Goal: Task Accomplishment & Management: Use online tool/utility

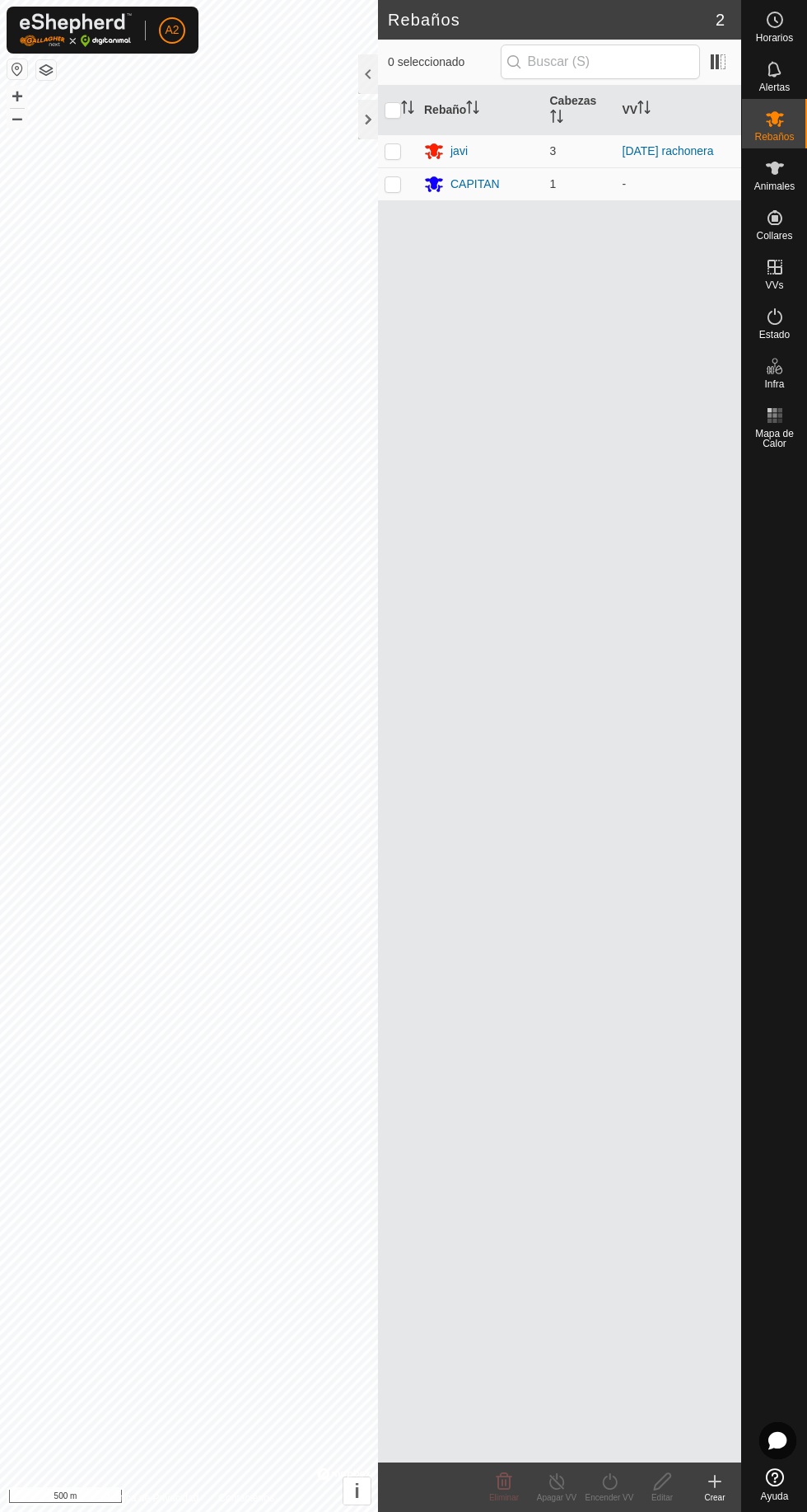
click at [531, 189] on div "CAPITAN" at bounding box center [481, 183] width 113 height 20
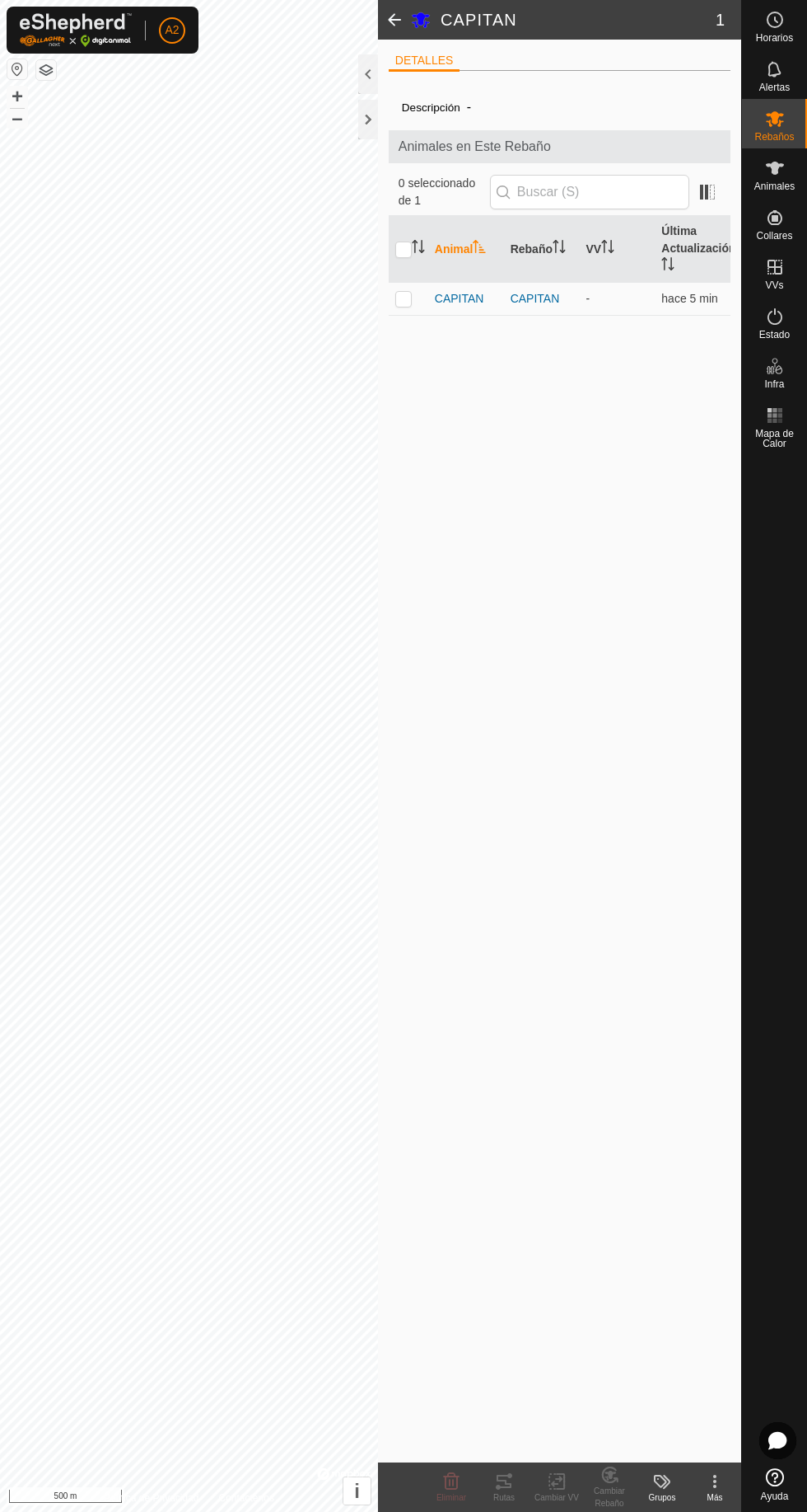
click at [422, 315] on td at bounding box center [409, 298] width 39 height 33
checkbox input "true"
click at [533, 1487] on change-vp-svg-icon at bounding box center [556, 1481] width 52 height 20
click at [623, 1413] on span "Elegir VV..." at bounding box center [600, 1410] width 65 height 20
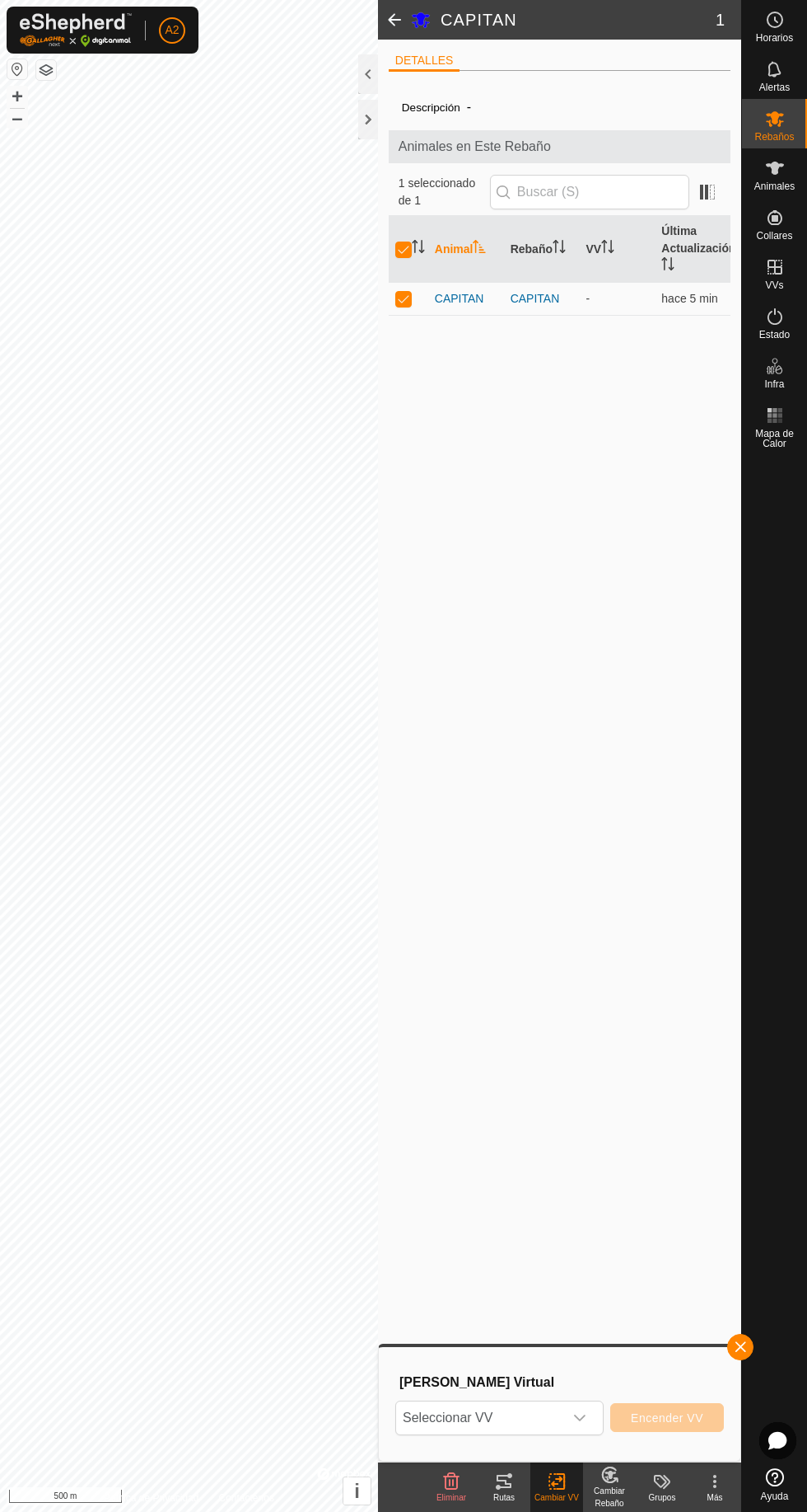
click at [564, 1421] on span "Seleccionar VV" at bounding box center [480, 1418] width 167 height 33
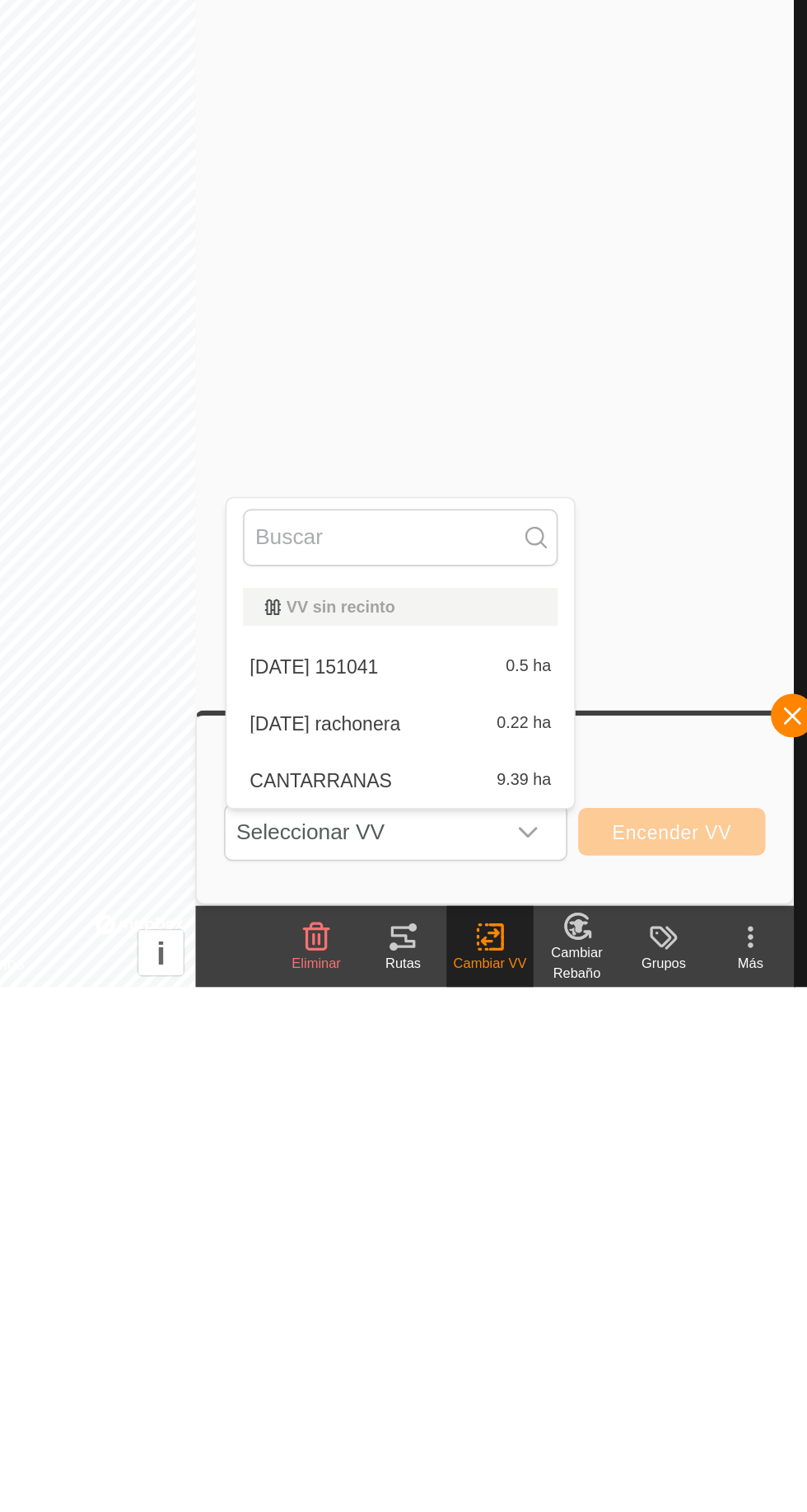
click at [504, 1388] on div "CANTARRANAS 9.39 ha" at bounding box center [502, 1386] width 191 height 20
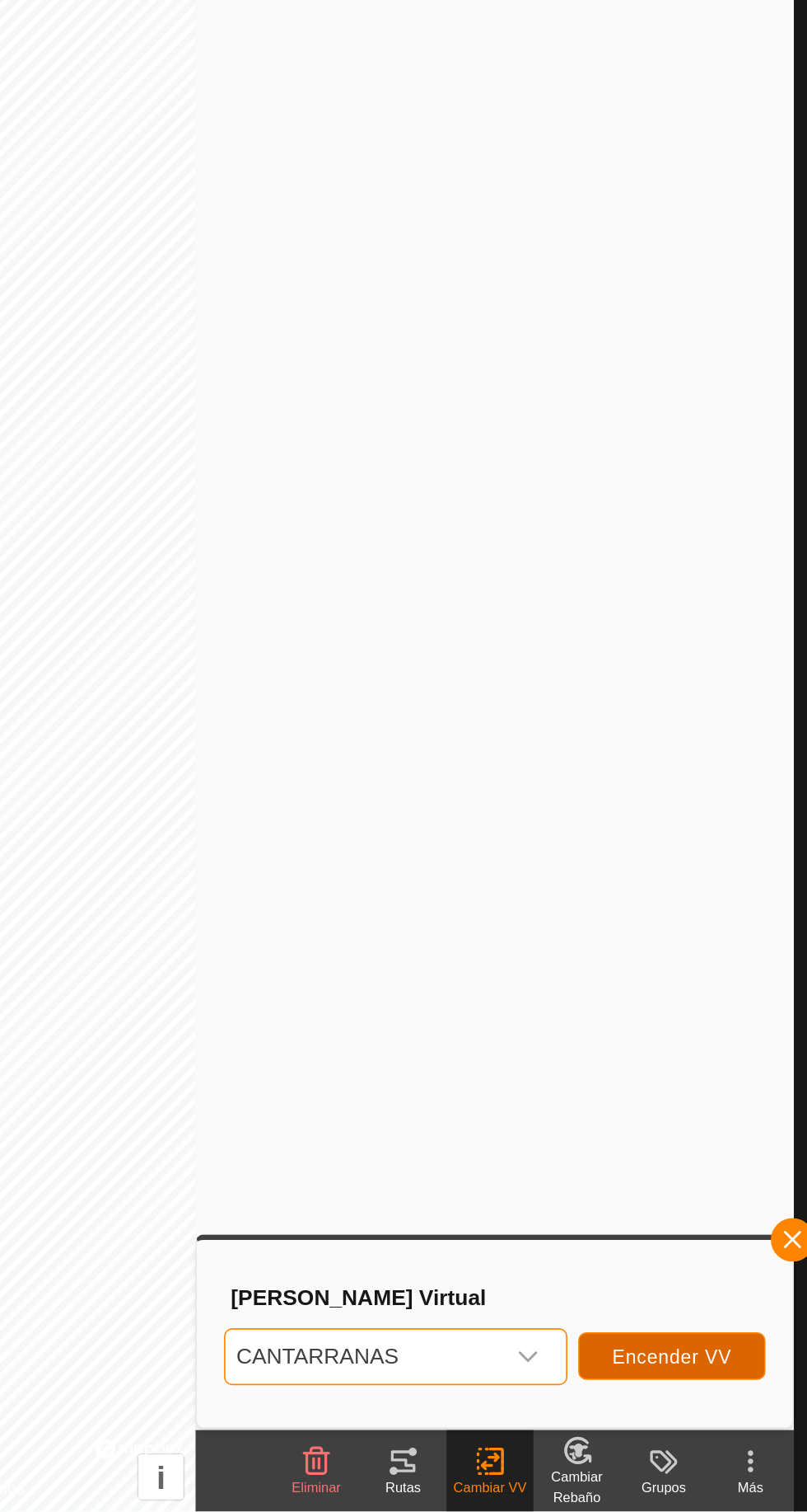
click at [674, 1418] on span "Encender VV" at bounding box center [668, 1418] width 73 height 13
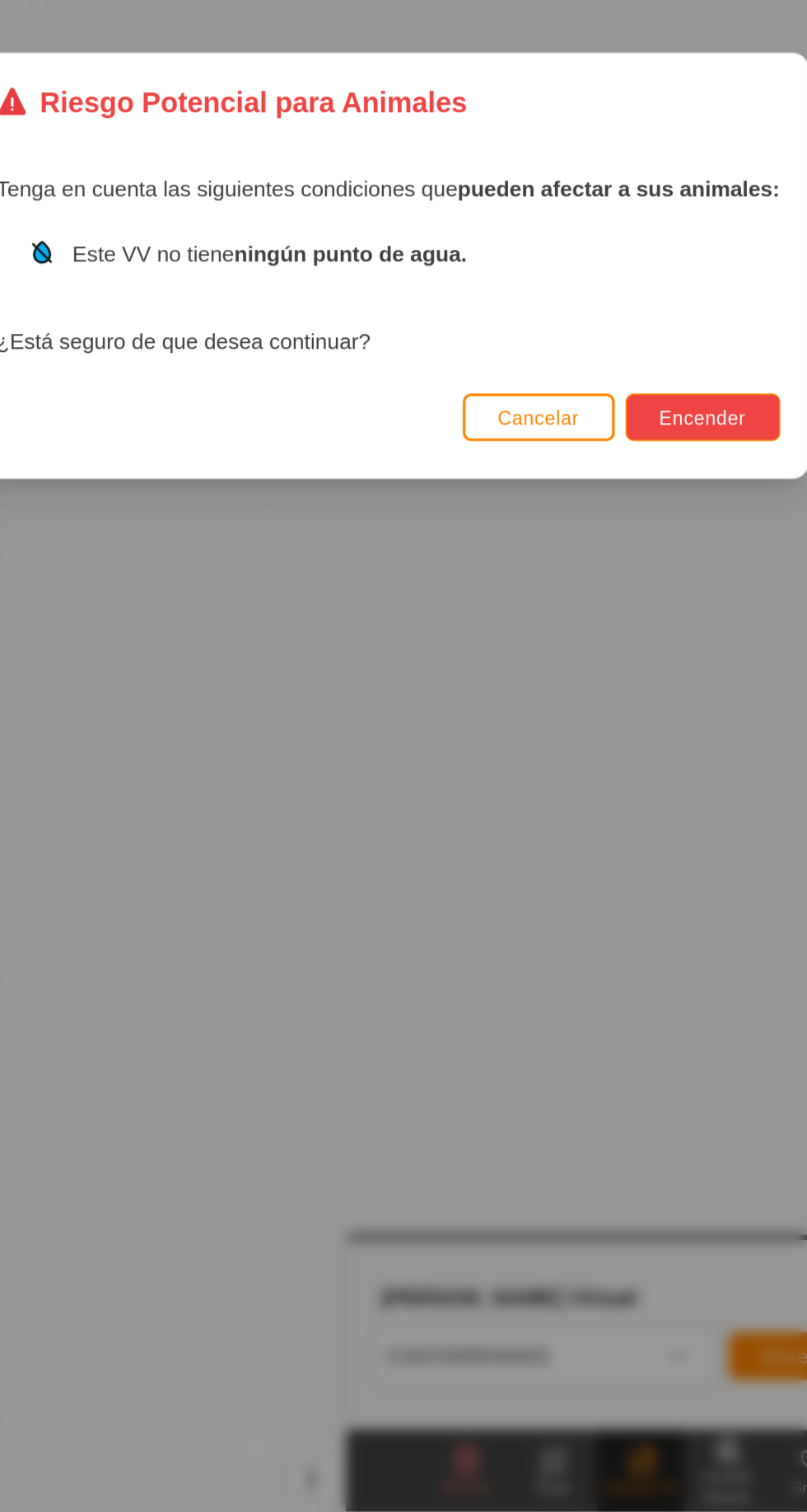
click at [592, 845] on span "Encender" at bounding box center [595, 849] width 52 height 13
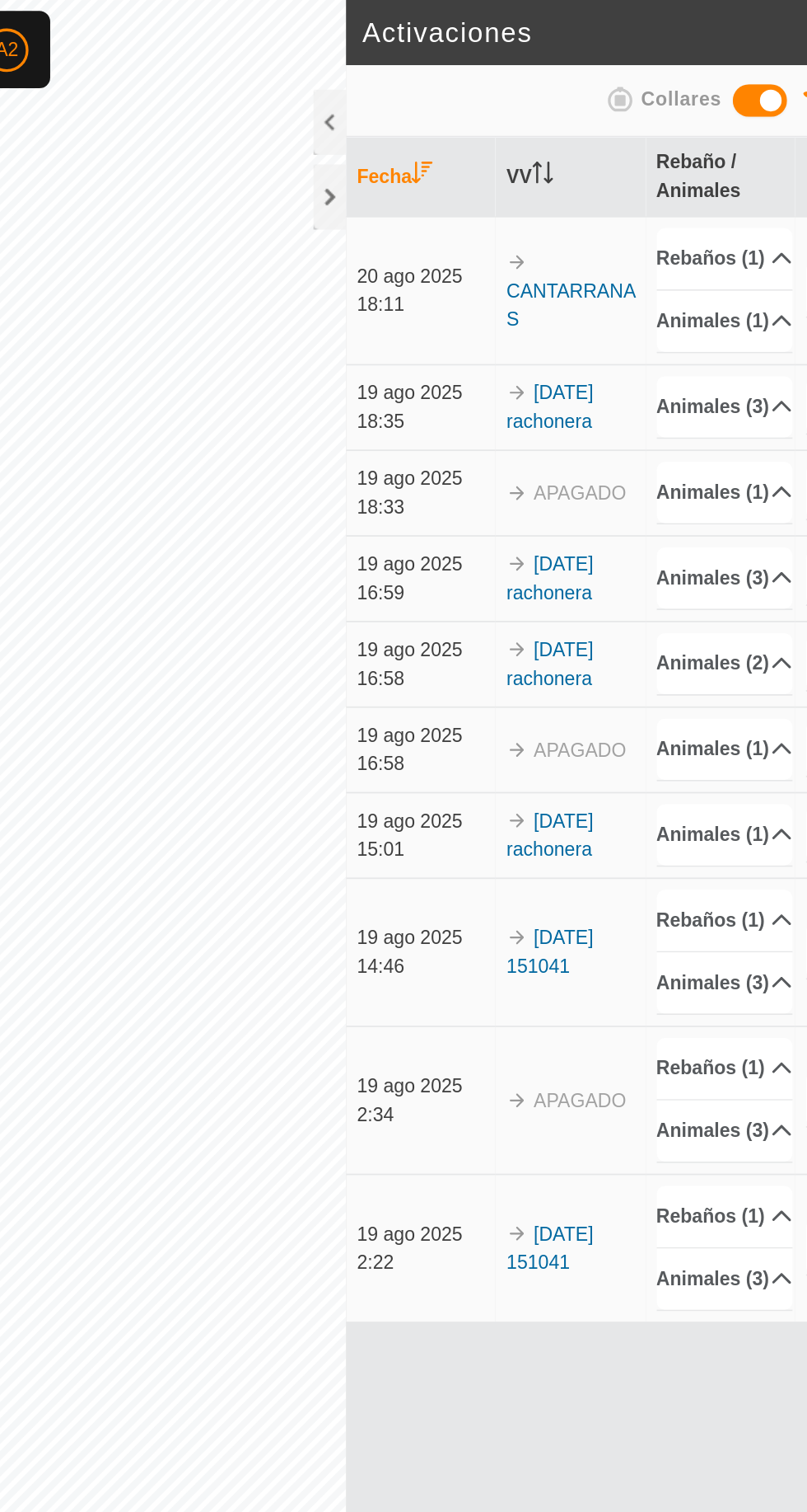
click at [359, 116] on div at bounding box center [367, 120] width 20 height 39
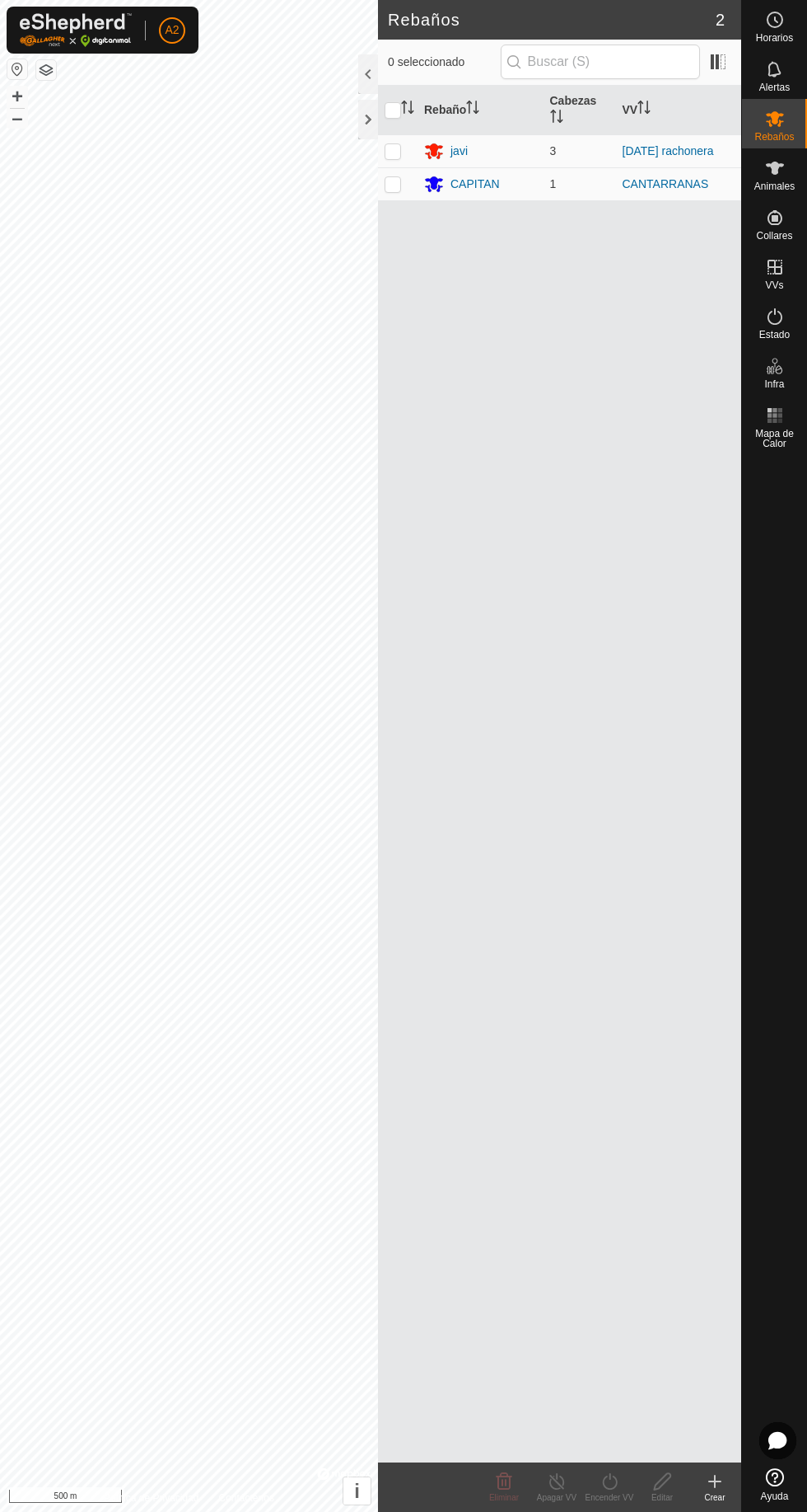
click at [492, 192] on div "CAPITAN" at bounding box center [481, 183] width 113 height 20
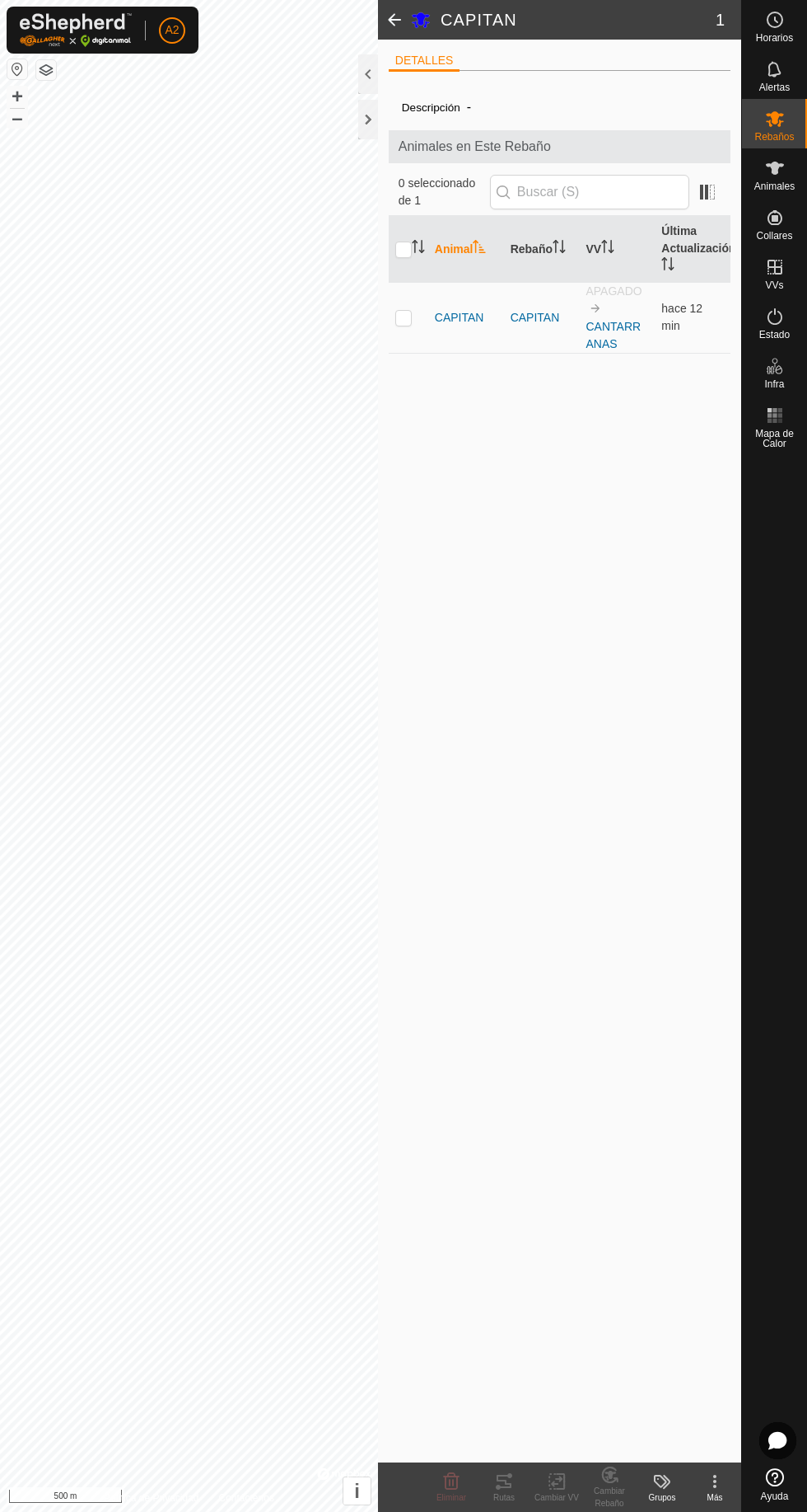
click at [403, 258] on input "checkbox" at bounding box center [404, 250] width 17 height 17
checkbox input "true"
click at [743, 315] on div "Estado" at bounding box center [775, 321] width 65 height 50
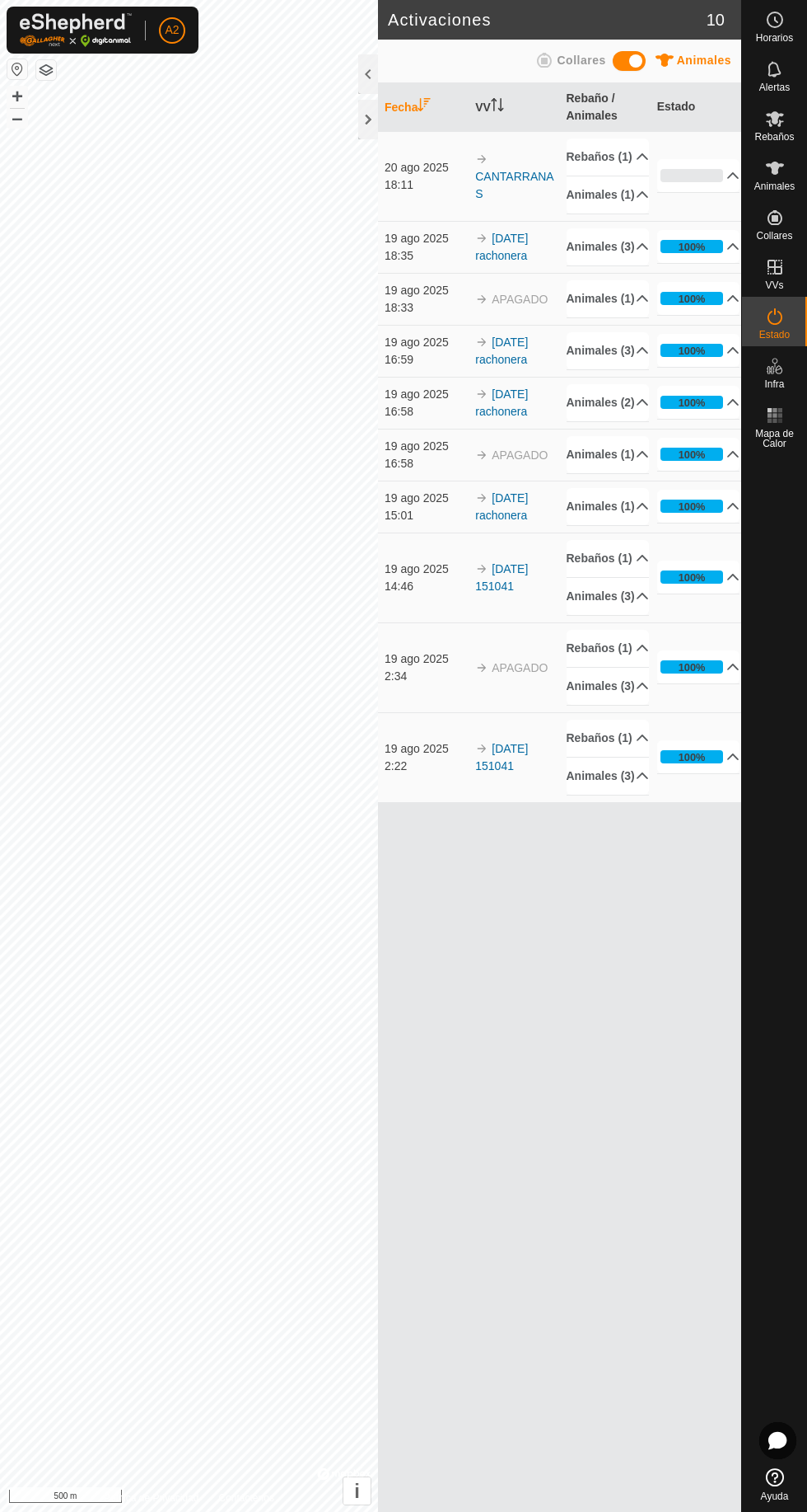
click at [369, 76] on div at bounding box center [367, 74] width 20 height 39
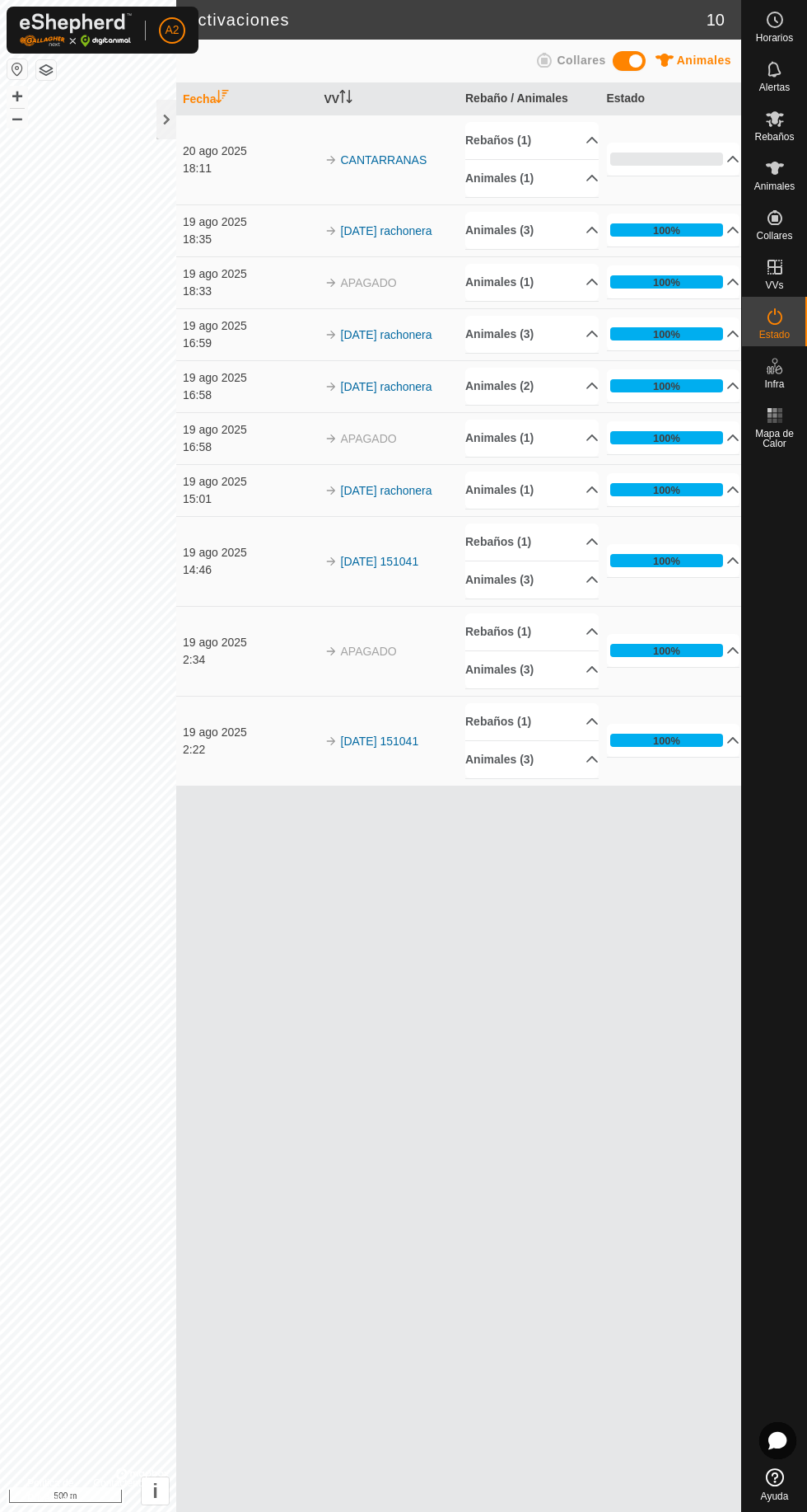
click at [775, 336] on span "Estado" at bounding box center [774, 334] width 31 height 10
click at [768, 316] on icon at bounding box center [775, 316] width 15 height 17
click at [163, 102] on div at bounding box center [166, 120] width 20 height 39
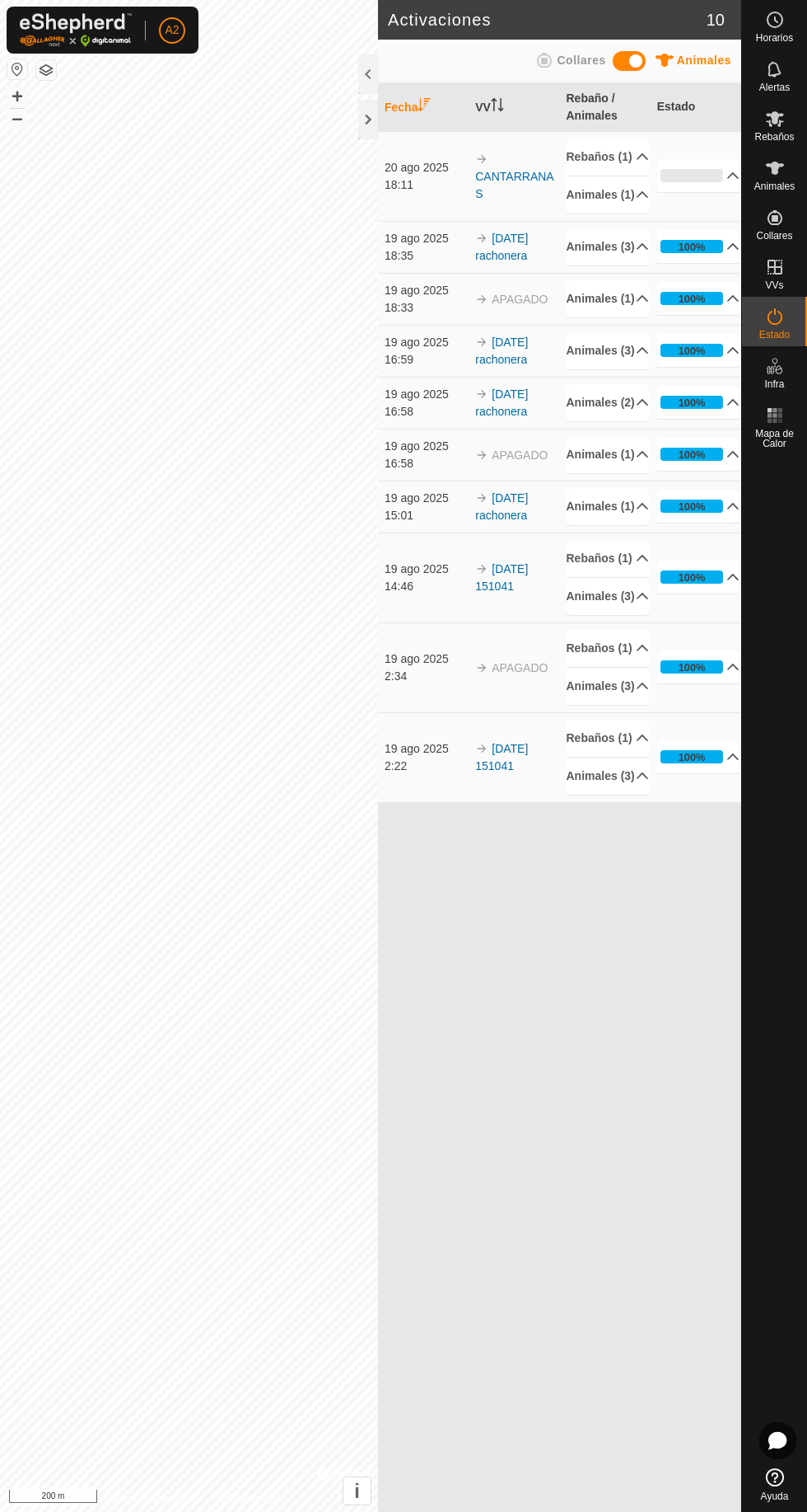
click at [364, 73] on div at bounding box center [367, 74] width 20 height 39
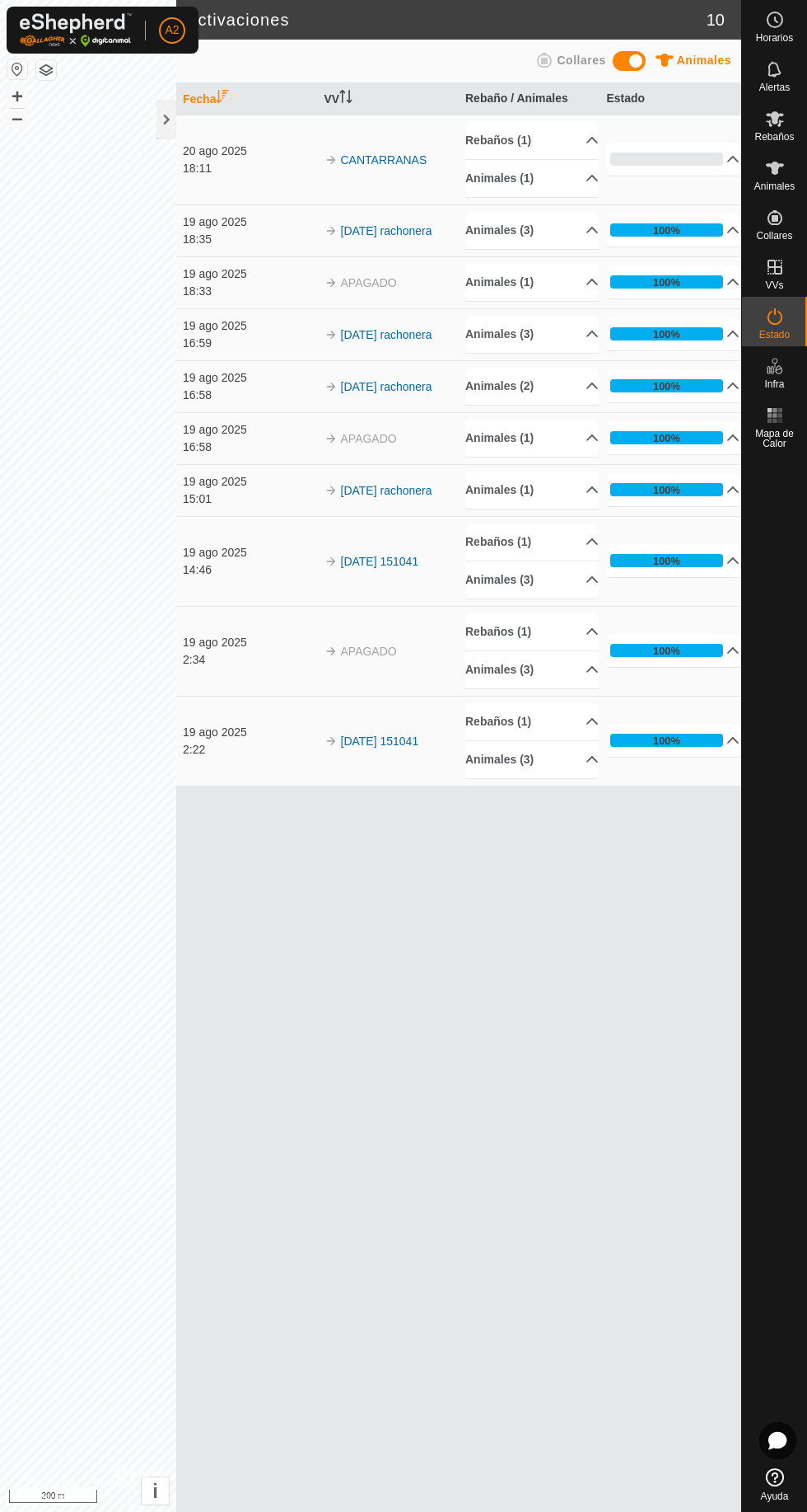
click at [770, 313] on icon at bounding box center [775, 316] width 15 height 17
click at [161, 115] on div at bounding box center [166, 120] width 20 height 39
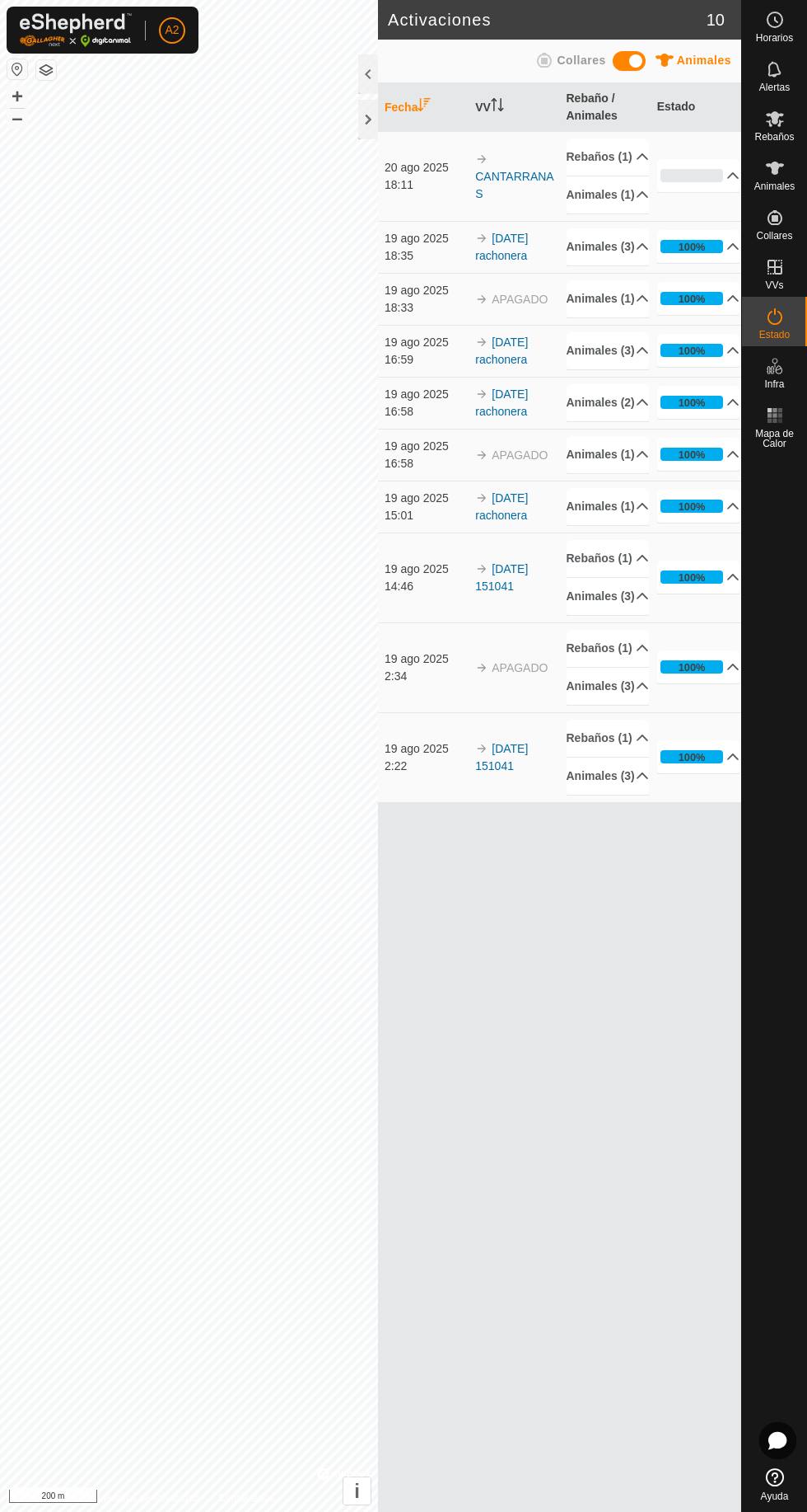
click at [364, 117] on div at bounding box center [367, 120] width 20 height 39
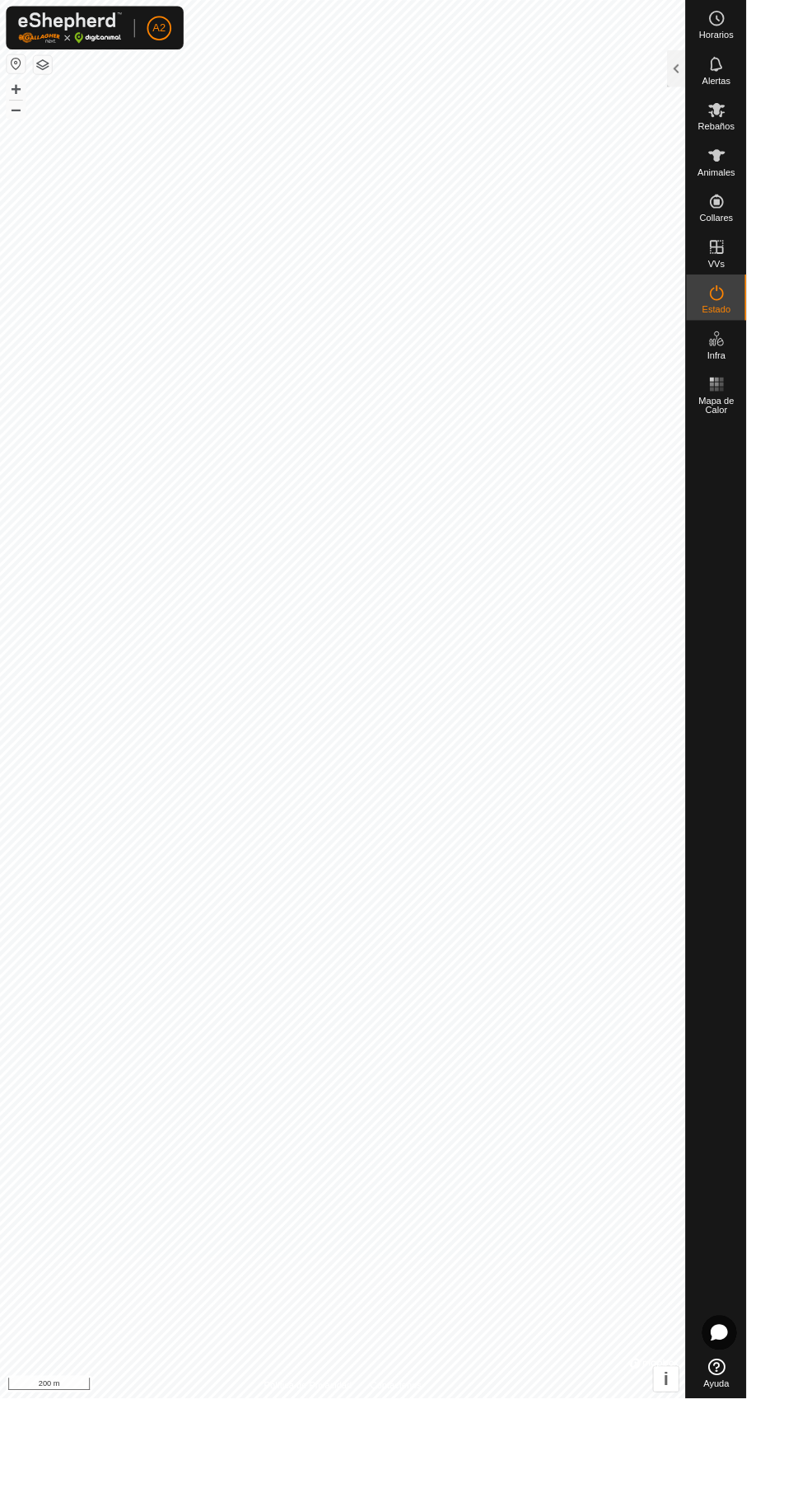
click at [765, 177] on icon at bounding box center [774, 167] width 20 height 20
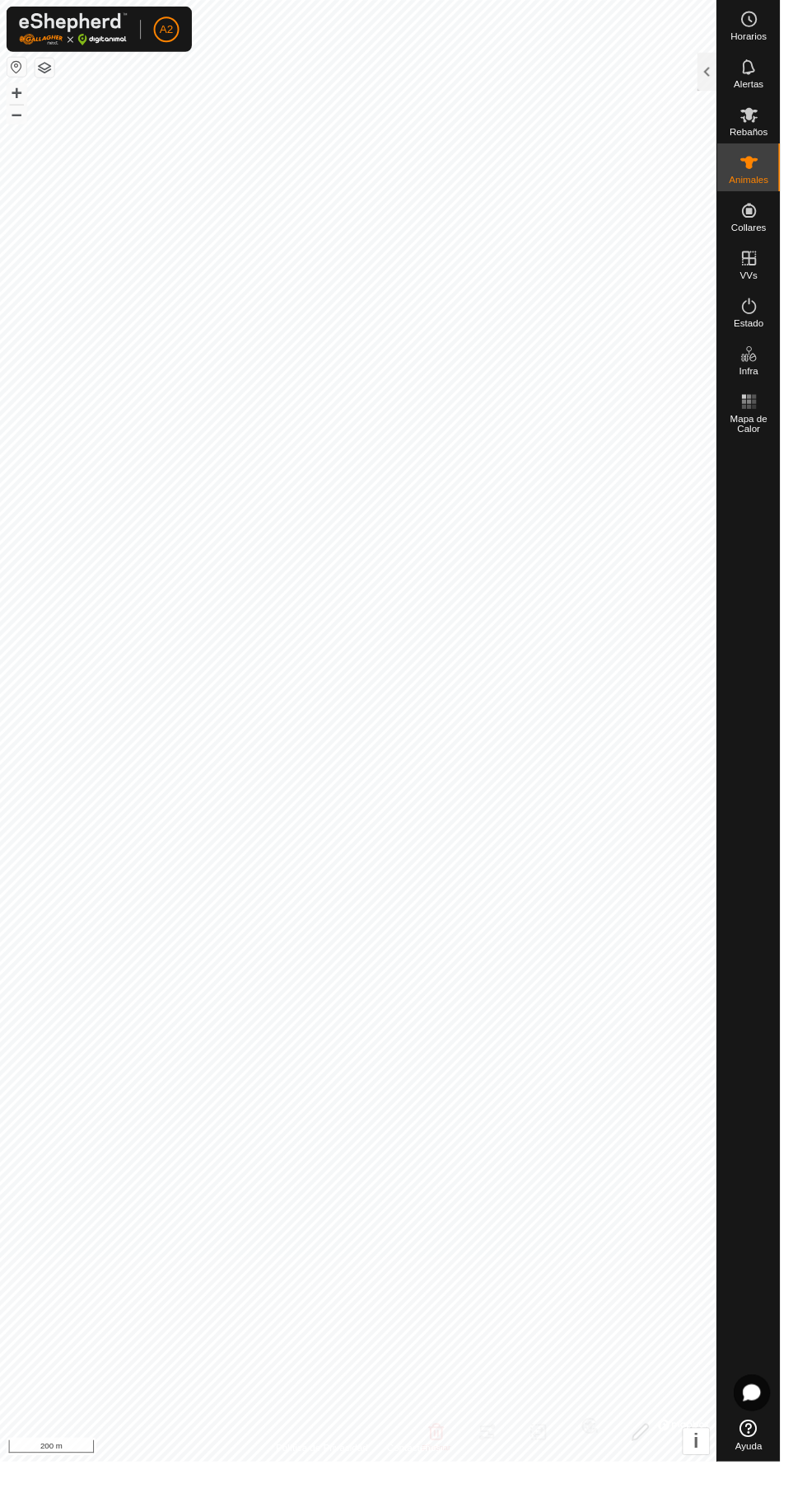
click at [728, 73] on div at bounding box center [731, 74] width 20 height 39
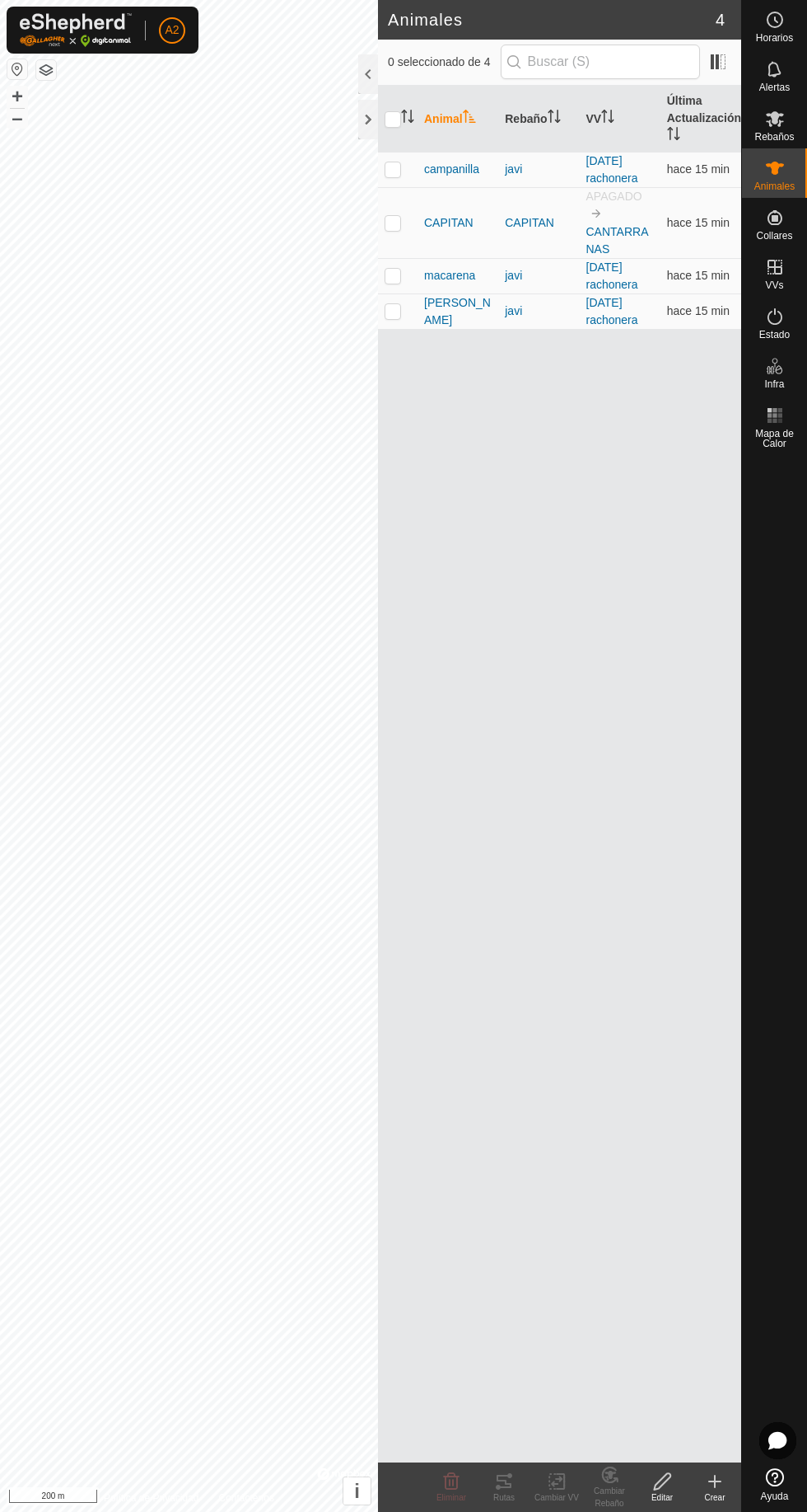
click at [394, 219] on p-checkbox at bounding box center [393, 223] width 17 height 13
checkbox input "true"
click at [534, 1476] on change-vp-svg-icon at bounding box center [556, 1481] width 52 height 20
click at [611, 1401] on span "Elegir VV..." at bounding box center [600, 1410] width 65 height 20
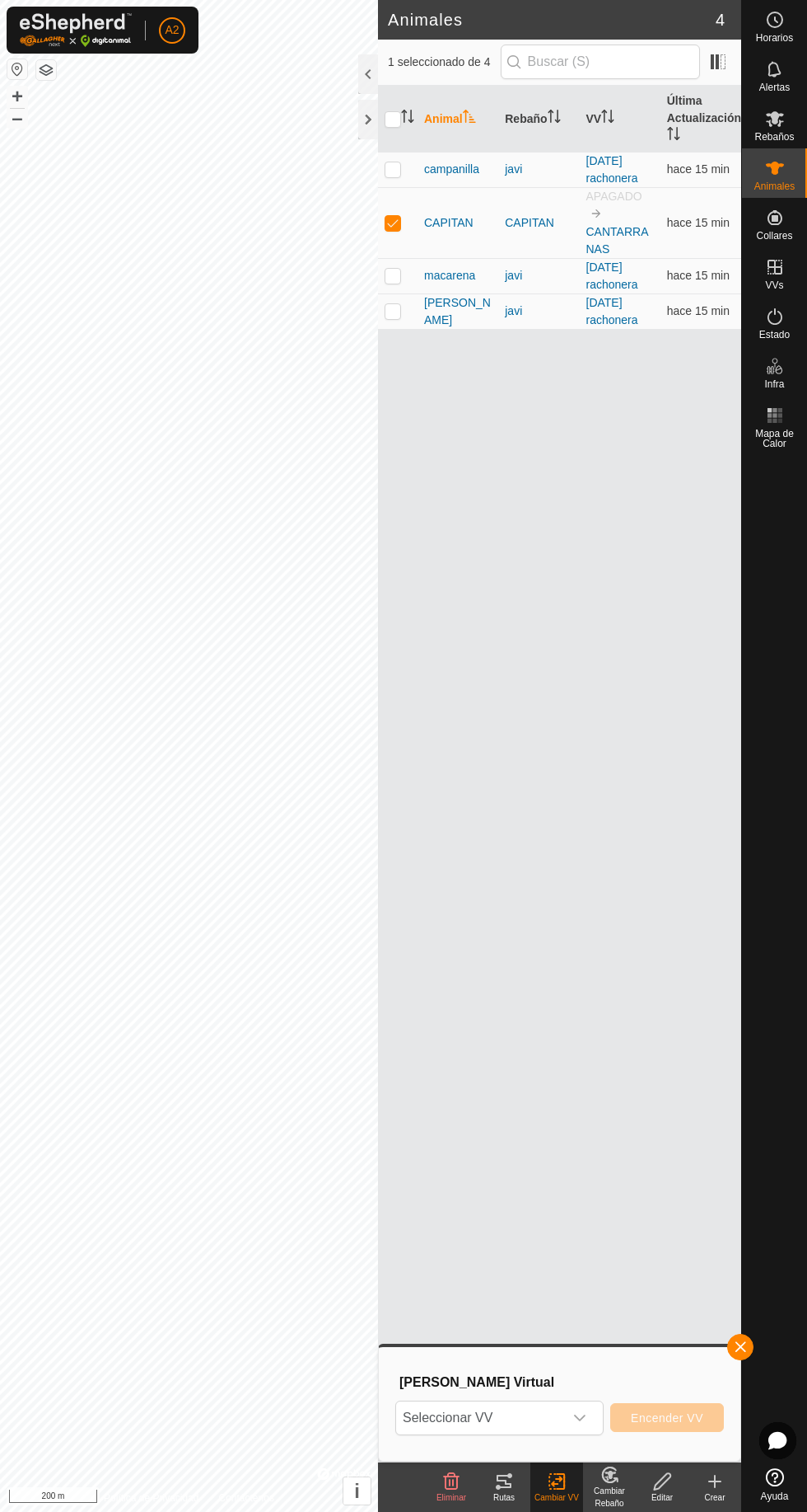
click at [564, 1415] on span "Seleccionar VV" at bounding box center [480, 1418] width 167 height 33
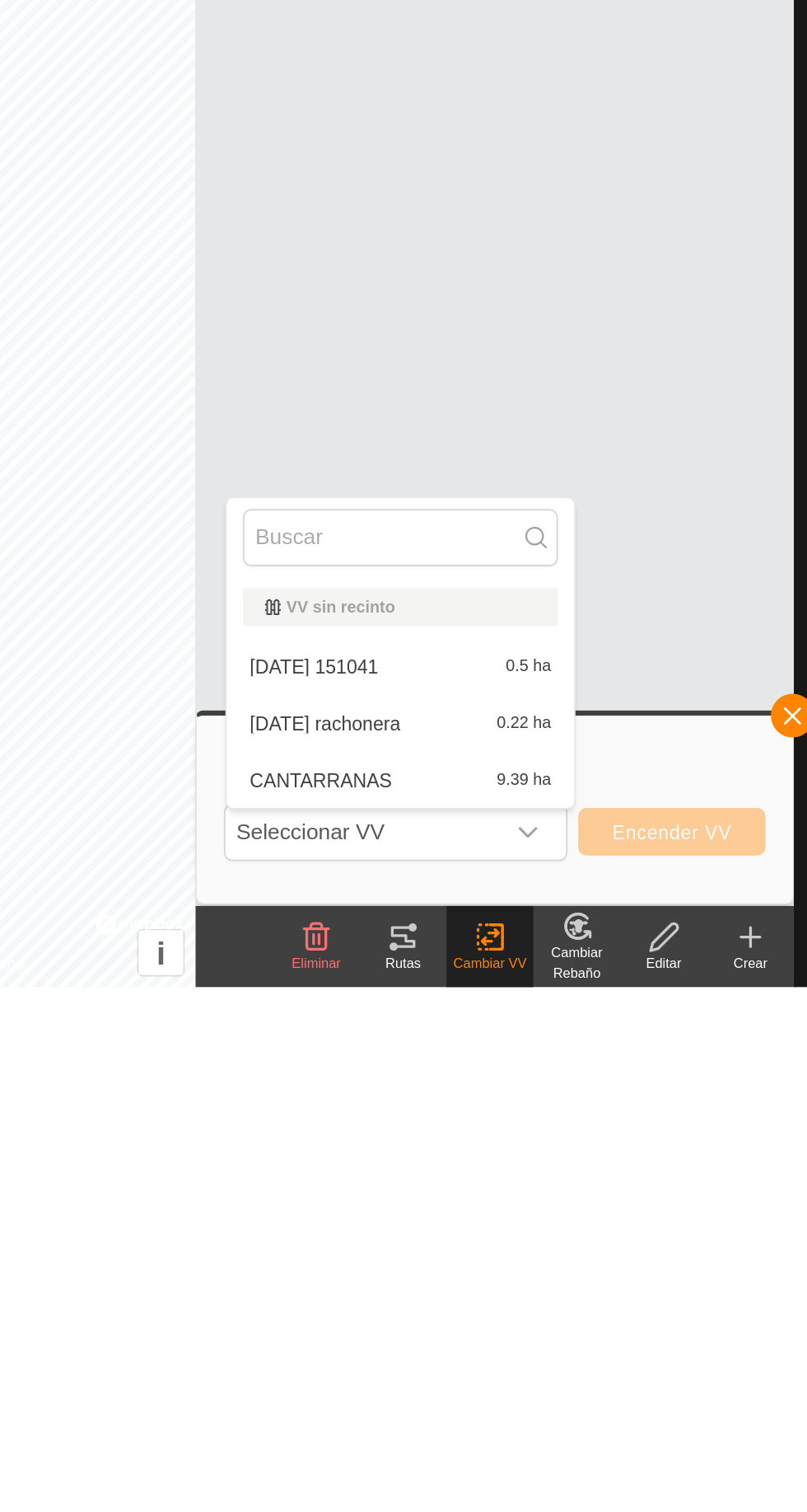
click at [578, 1385] on span "9.39 ha" at bounding box center [577, 1387] width 33 height 11
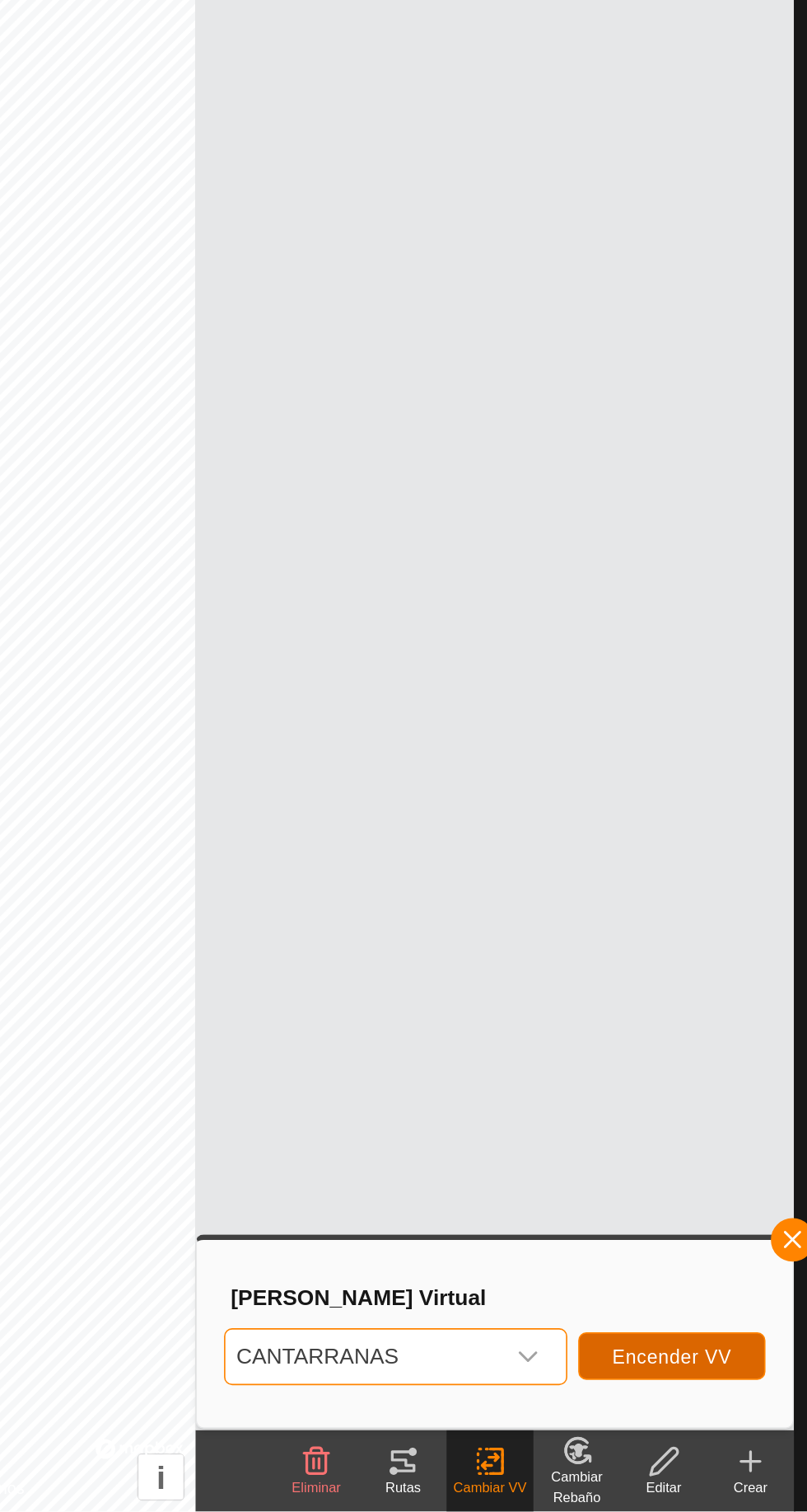
click at [676, 1418] on span "Encender VV" at bounding box center [668, 1418] width 73 height 13
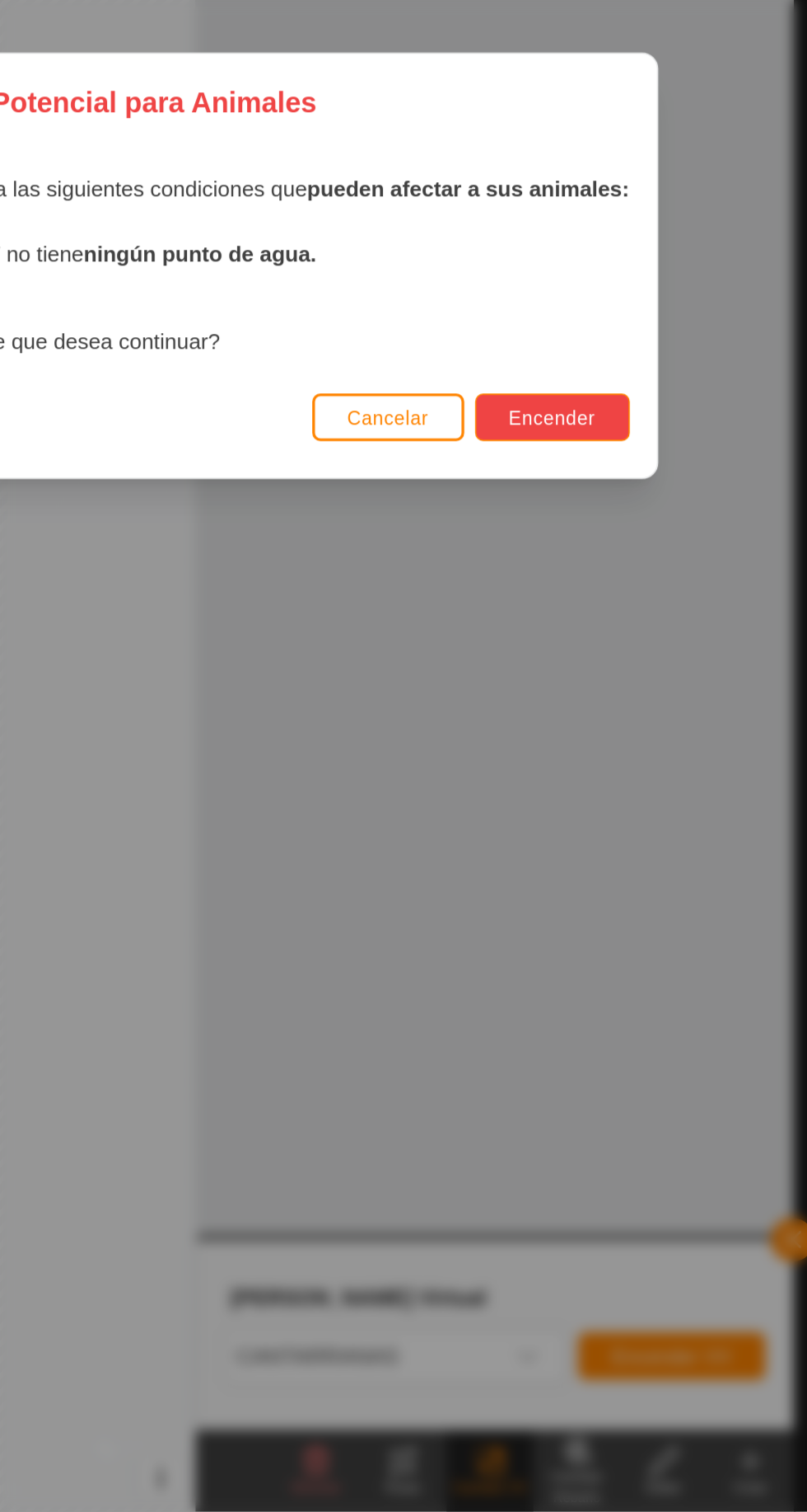
click at [598, 843] on span "Encender" at bounding box center [595, 849] width 52 height 13
